Goal: Task Accomplishment & Management: Use online tool/utility

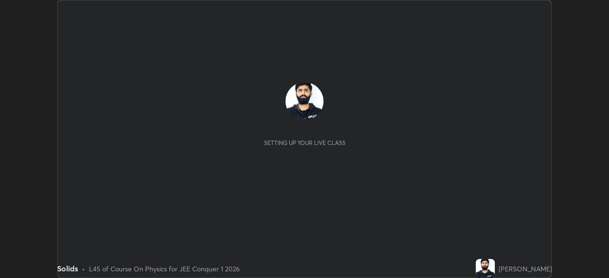
scroll to position [278, 608]
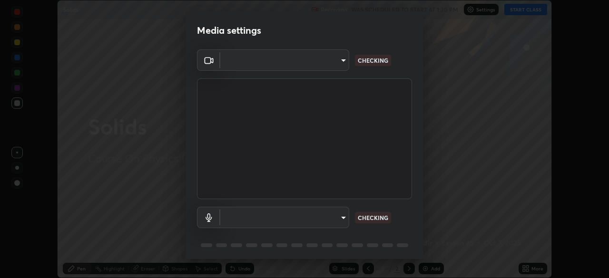
type input "602de966f07612c225d0d734a81bf2b3dfa22a7197a6e355c0b3fff2af0fd9a5"
type input "dcff9dd4a5d8f016058d33b4f376770678f7099c9aa91c8fa1968b471839a167"
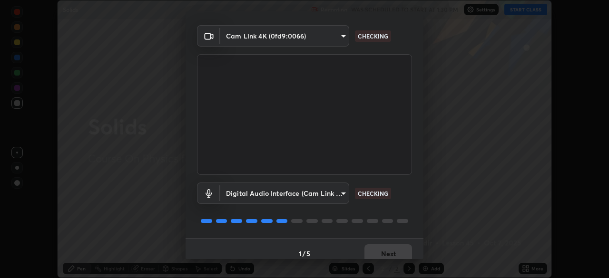
scroll to position [34, 0]
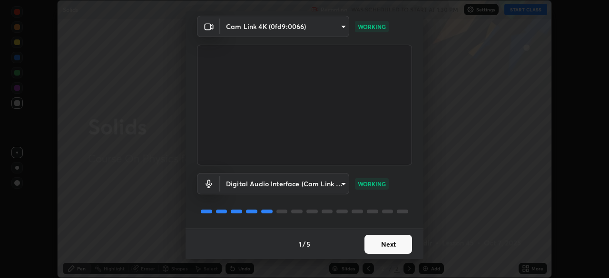
click at [384, 246] on button "Next" at bounding box center [388, 244] width 48 height 19
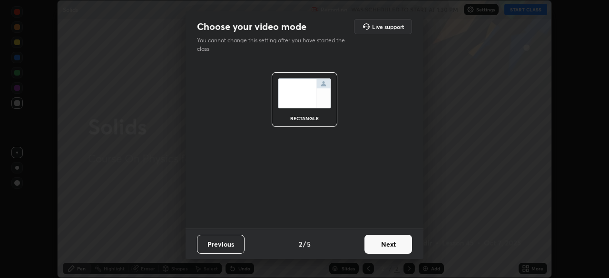
click at [386, 246] on button "Next" at bounding box center [388, 244] width 48 height 19
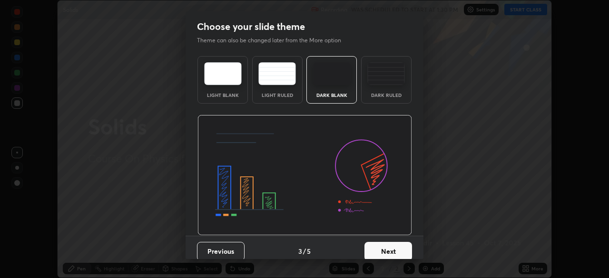
click at [388, 250] on button "Next" at bounding box center [388, 251] width 48 height 19
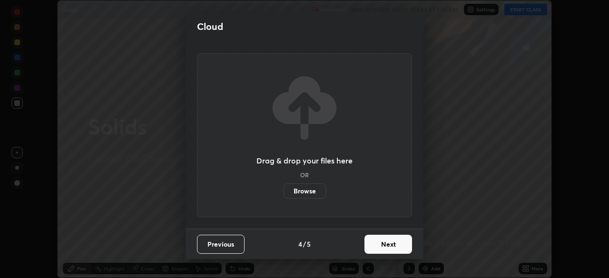
click at [388, 252] on button "Next" at bounding box center [388, 244] width 48 height 19
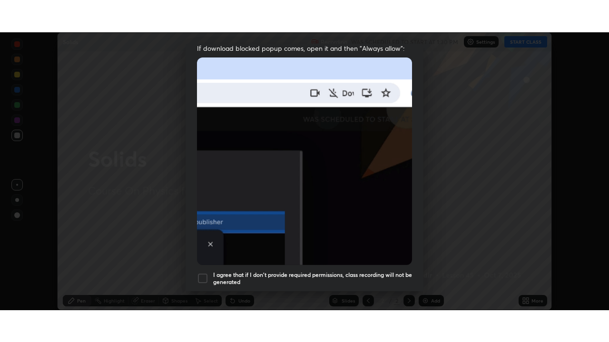
scroll to position [228, 0]
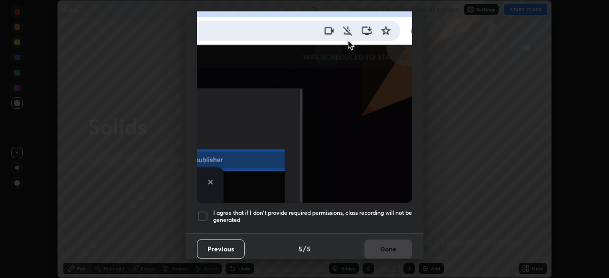
click at [205, 211] on div at bounding box center [202, 216] width 11 height 11
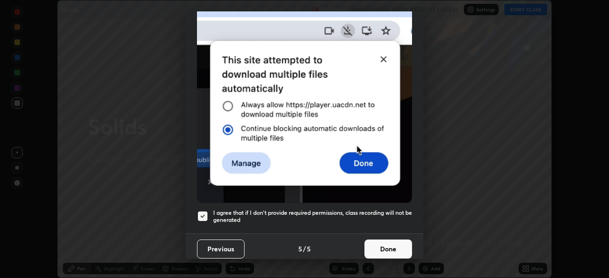
click at [388, 248] on button "Done" at bounding box center [388, 249] width 48 height 19
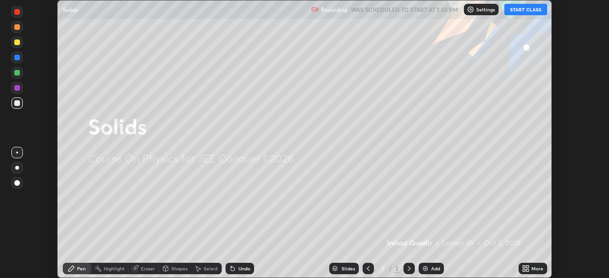
click at [522, 12] on button "START CLASS" at bounding box center [525, 9] width 43 height 11
click at [537, 269] on div "More" at bounding box center [537, 268] width 12 height 5
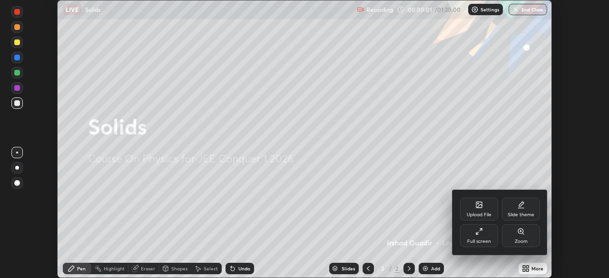
click at [480, 230] on icon at bounding box center [480, 230] width 2 height 2
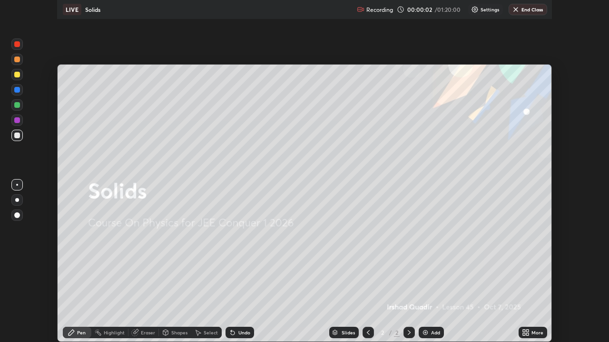
scroll to position [342, 609]
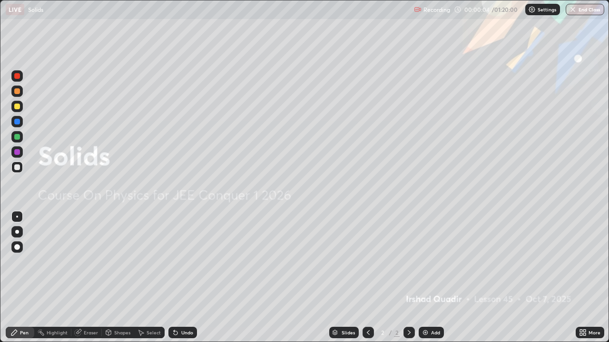
click at [408, 278] on icon at bounding box center [409, 333] width 8 height 8
click at [429, 278] on div "Add" at bounding box center [431, 332] width 25 height 11
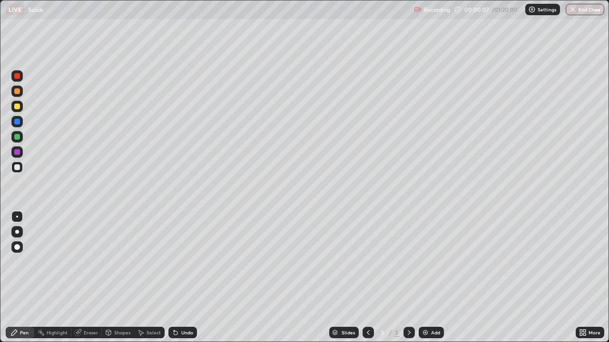
click at [586, 278] on div "More" at bounding box center [590, 332] width 29 height 11
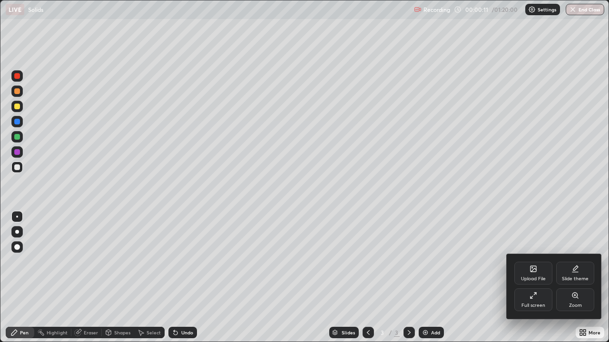
click at [574, 277] on div "Slide theme" at bounding box center [575, 279] width 27 height 5
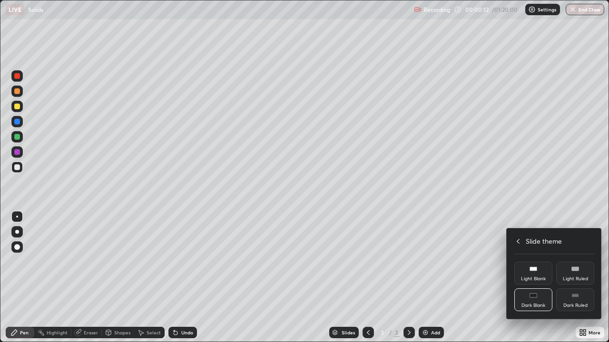
click at [572, 278] on div "Dark Ruled" at bounding box center [575, 305] width 24 height 5
click at [430, 278] on div at bounding box center [304, 171] width 609 height 342
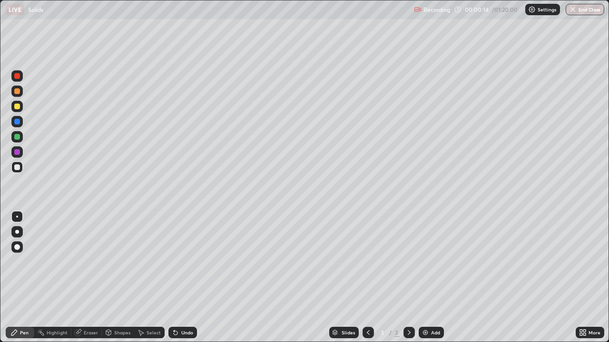
click at [432, 278] on div "Add" at bounding box center [435, 333] width 9 height 5
click at [20, 170] on div at bounding box center [16, 167] width 11 height 11
click at [119, 278] on div "Shapes" at bounding box center [122, 333] width 16 height 5
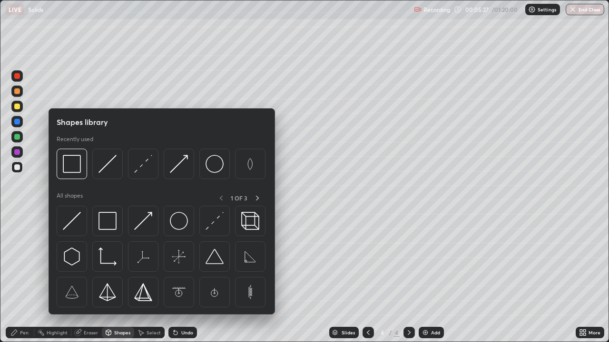
click at [89, 278] on div "Eraser" at bounding box center [91, 333] width 14 height 5
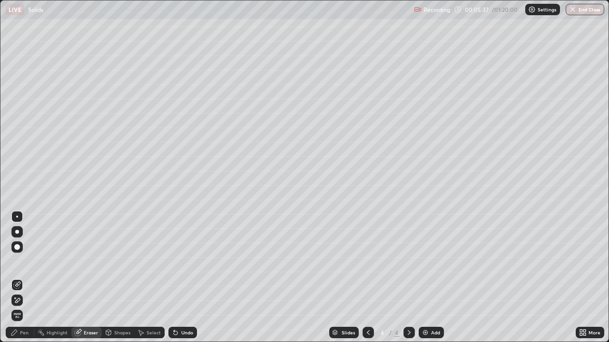
click at [22, 278] on div "Pen" at bounding box center [24, 333] width 9 height 5
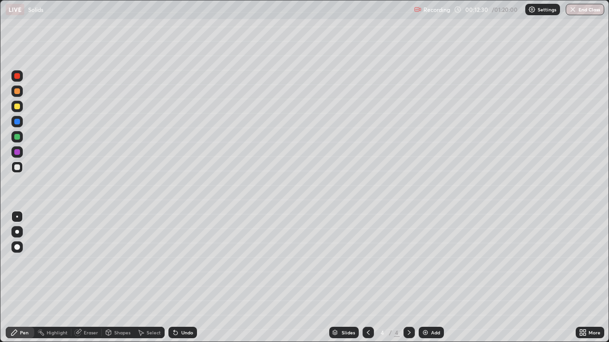
click at [434, 278] on div "Add" at bounding box center [435, 333] width 9 height 5
click at [18, 112] on div at bounding box center [16, 106] width 11 height 11
click at [0, 27] on div "Setting up your live class" at bounding box center [304, 171] width 609 height 342
click at [0, 39] on div "Setting up your live class" at bounding box center [304, 171] width 609 height 342
click at [86, 278] on div "Eraser" at bounding box center [91, 333] width 14 height 5
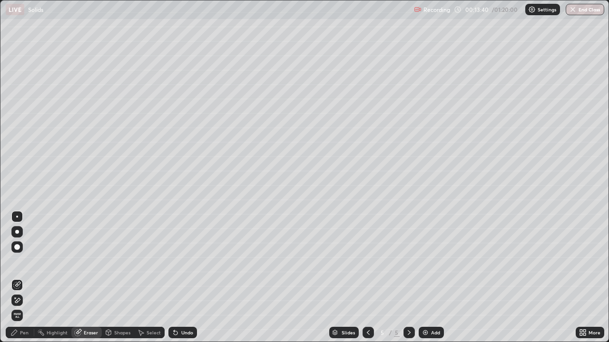
click at [22, 278] on div "Pen" at bounding box center [20, 332] width 29 height 11
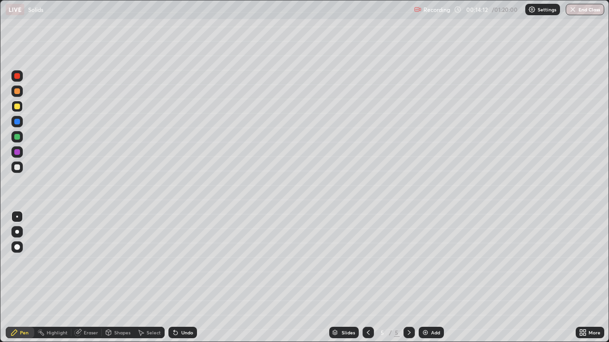
click at [126, 278] on div "Shapes" at bounding box center [122, 333] width 16 height 5
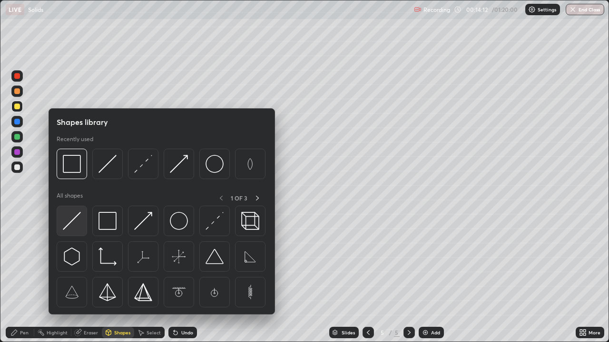
click at [75, 229] on img at bounding box center [72, 221] width 18 height 18
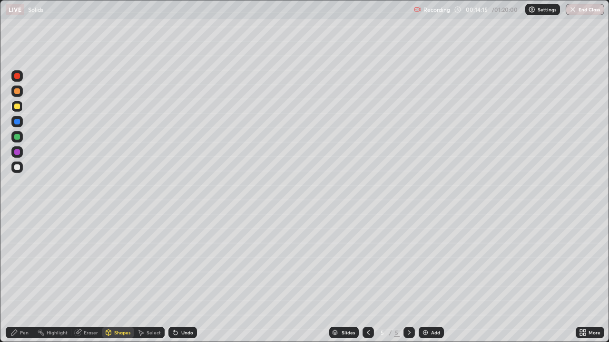
click at [27, 278] on div "Pen" at bounding box center [24, 333] width 9 height 5
click at [94, 278] on div "Eraser" at bounding box center [91, 333] width 14 height 5
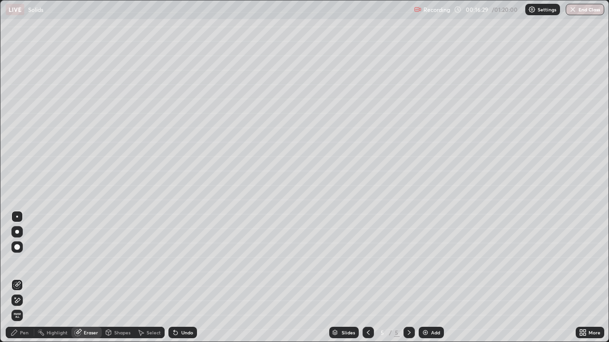
click at [24, 278] on div "Pen" at bounding box center [24, 333] width 9 height 5
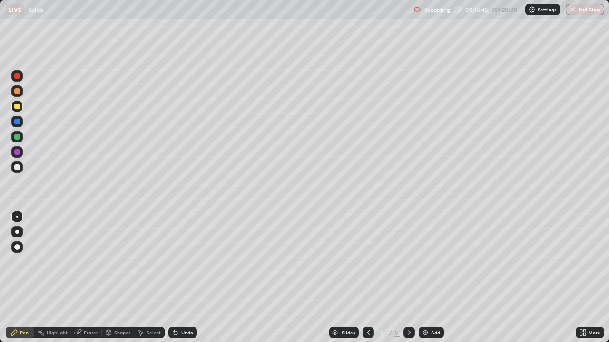
click at [102, 278] on div "Shapes" at bounding box center [118, 332] width 32 height 11
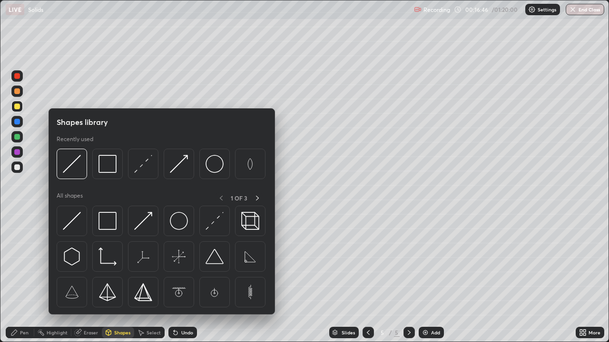
click at [89, 278] on div "Eraser" at bounding box center [91, 333] width 14 height 5
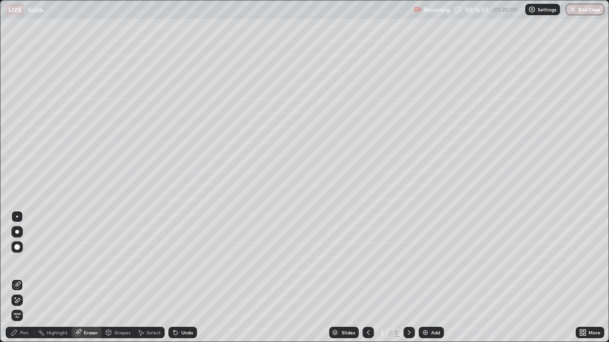
click at [29, 278] on div "Pen" at bounding box center [20, 332] width 29 height 11
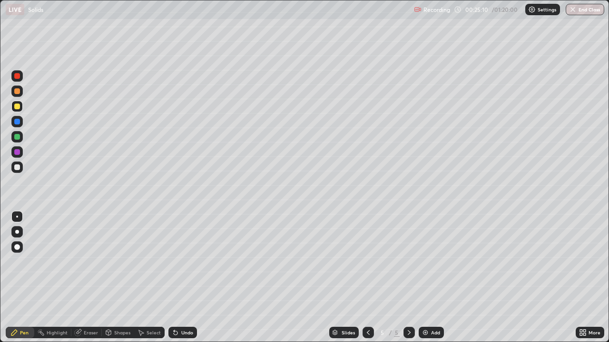
click at [432, 278] on div "Add" at bounding box center [435, 333] width 9 height 5
click at [443, 278] on div "Add" at bounding box center [431, 332] width 25 height 11
click at [19, 166] on div at bounding box center [17, 168] width 6 height 6
click at [80, 278] on icon at bounding box center [78, 333] width 8 height 8
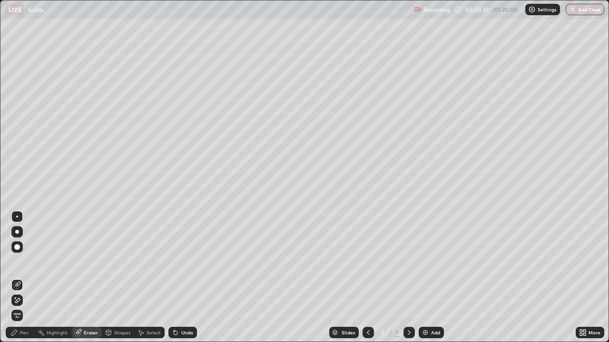
click at [21, 278] on div "Pen" at bounding box center [24, 333] width 9 height 5
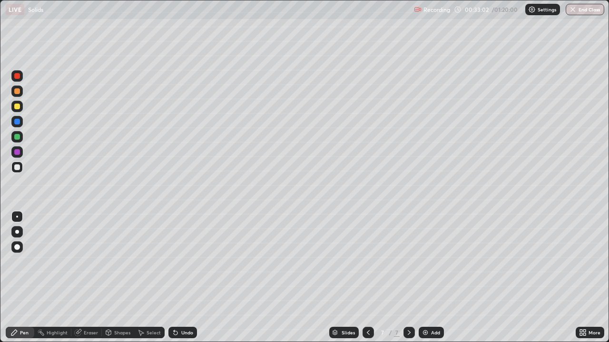
click at [125, 278] on div "Shapes" at bounding box center [122, 333] width 16 height 5
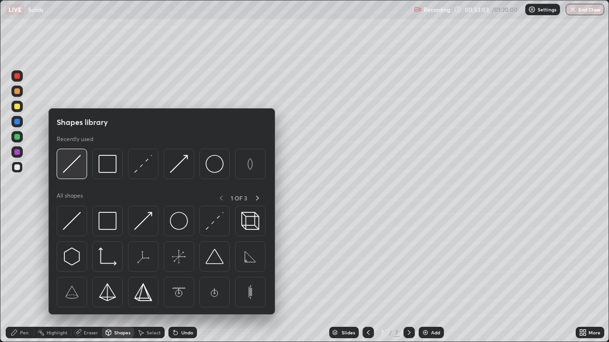
click at [76, 166] on img at bounding box center [72, 164] width 18 height 18
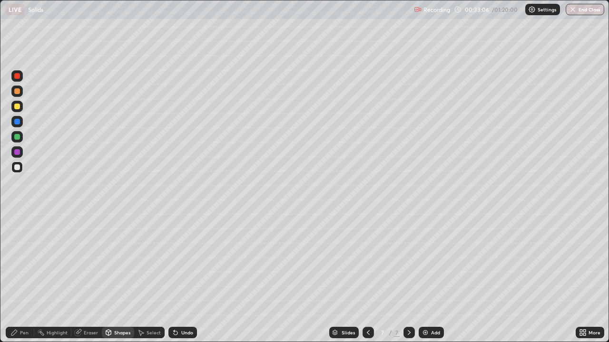
click at [29, 278] on div "Pen" at bounding box center [20, 332] width 29 height 11
click at [166, 278] on div "Undo" at bounding box center [181, 332] width 32 height 19
click at [85, 278] on div "Eraser" at bounding box center [91, 333] width 14 height 5
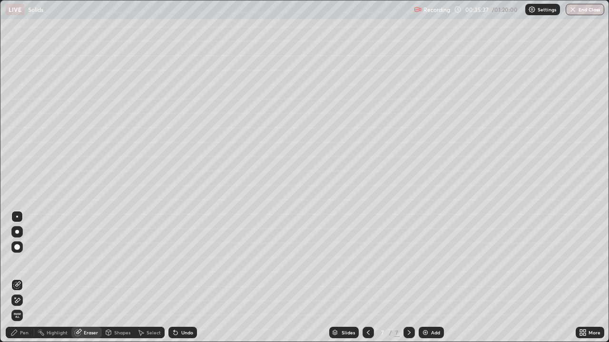
click at [26, 278] on div "Pen" at bounding box center [20, 332] width 29 height 11
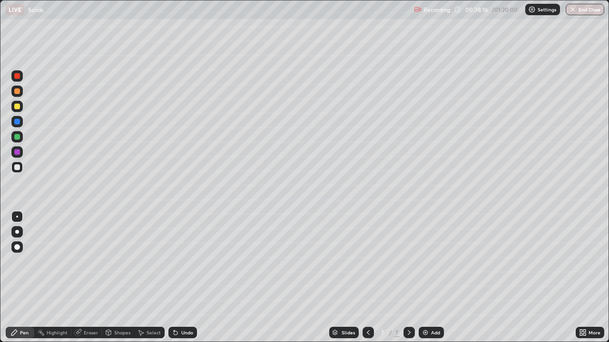
click at [84, 278] on div "Eraser" at bounding box center [91, 333] width 14 height 5
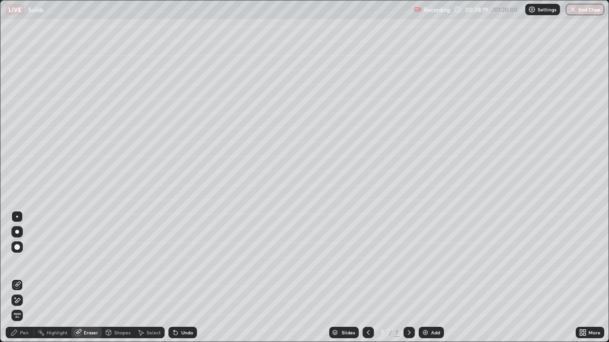
click at [25, 278] on div "Pen" at bounding box center [24, 333] width 9 height 5
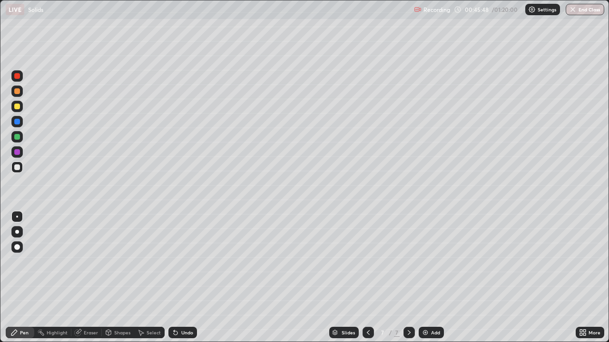
click at [428, 278] on div "Add" at bounding box center [431, 332] width 25 height 11
click at [436, 278] on div "Add" at bounding box center [431, 332] width 25 height 11
click at [19, 105] on div at bounding box center [17, 107] width 6 height 6
click at [120, 278] on div "Shapes" at bounding box center [122, 333] width 16 height 5
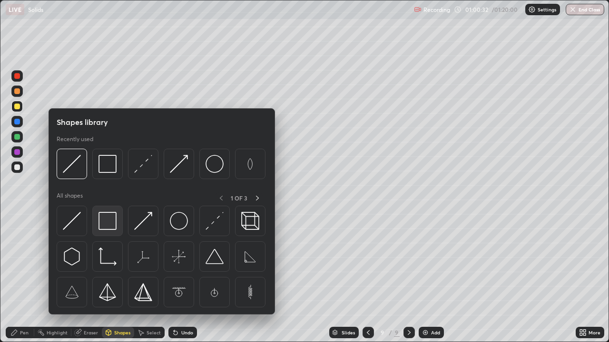
click at [100, 224] on img at bounding box center [107, 221] width 18 height 18
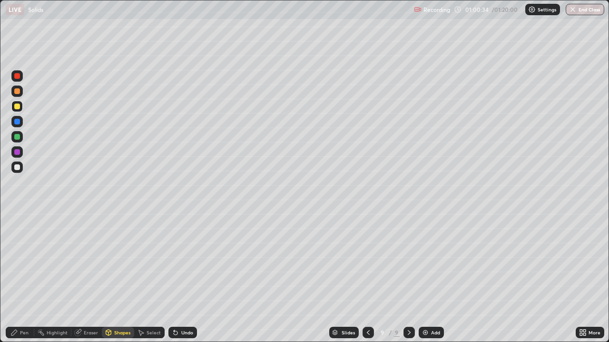
click at [367, 278] on icon at bounding box center [368, 333] width 3 height 5
click at [34, 278] on div at bounding box center [34, 333] width 0 height 8
click at [438, 278] on div "Add" at bounding box center [435, 333] width 9 height 5
click at [94, 278] on div "Eraser" at bounding box center [91, 333] width 14 height 5
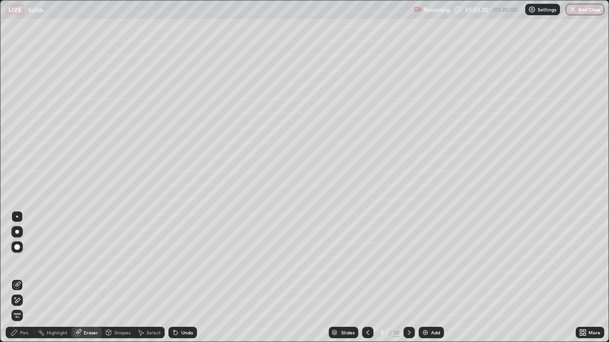
click at [28, 278] on div "Pen" at bounding box center [24, 333] width 9 height 5
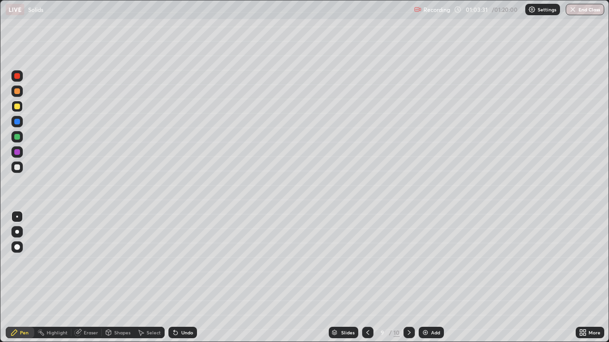
click at [98, 278] on div "Eraser" at bounding box center [86, 332] width 30 height 11
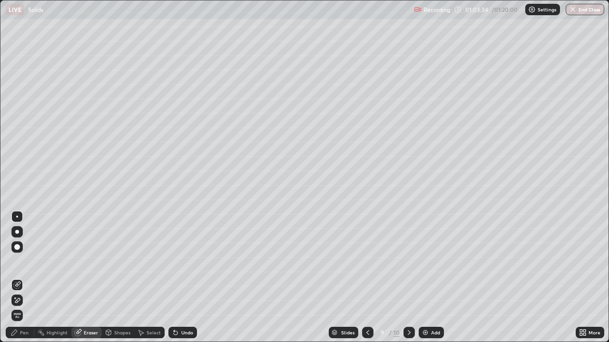
click at [30, 278] on div "Pen" at bounding box center [20, 332] width 29 height 11
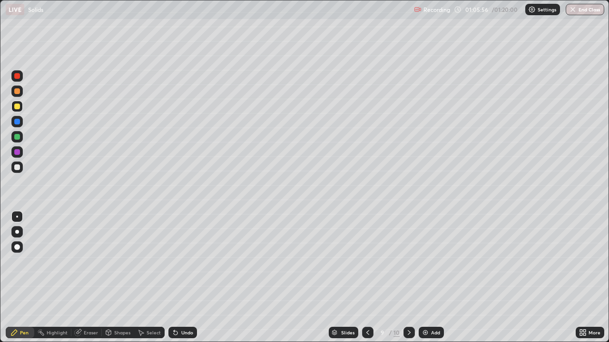
click at [21, 170] on div at bounding box center [16, 167] width 11 height 11
click at [431, 278] on div "Add" at bounding box center [435, 333] width 9 height 5
click at [576, 13] on button "End Class" at bounding box center [585, 9] width 38 height 11
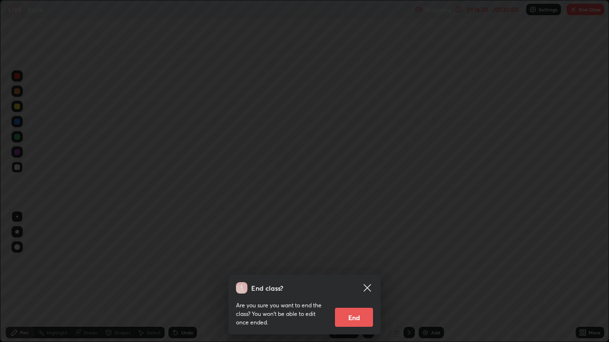
click at [363, 278] on button "End" at bounding box center [354, 317] width 38 height 19
